Goal: Task Accomplishment & Management: Manage account settings

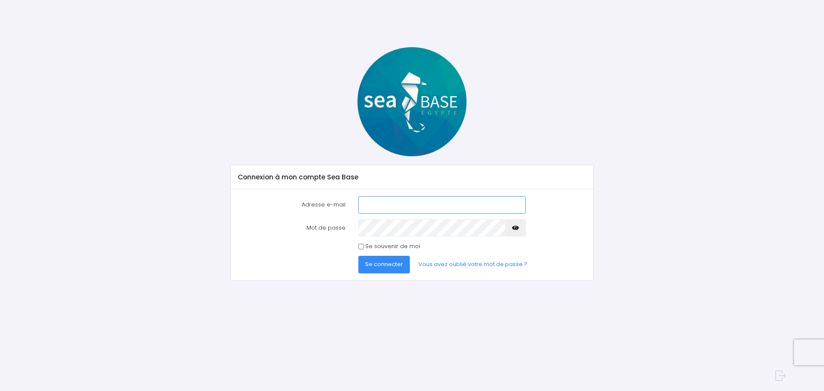
type input "steph_jolly@yahoo.fr"
click at [381, 263] on span "Se connecter" at bounding box center [384, 264] width 38 height 8
